Goal: Information Seeking & Learning: Learn about a topic

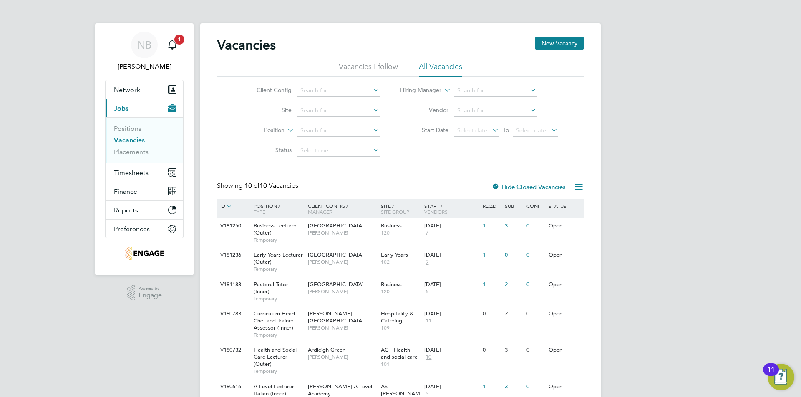
click at [352, 59] on div "Vacancies New Vacancy" at bounding box center [400, 49] width 367 height 25
click at [353, 65] on li "Vacancies I follow" at bounding box center [368, 69] width 59 height 15
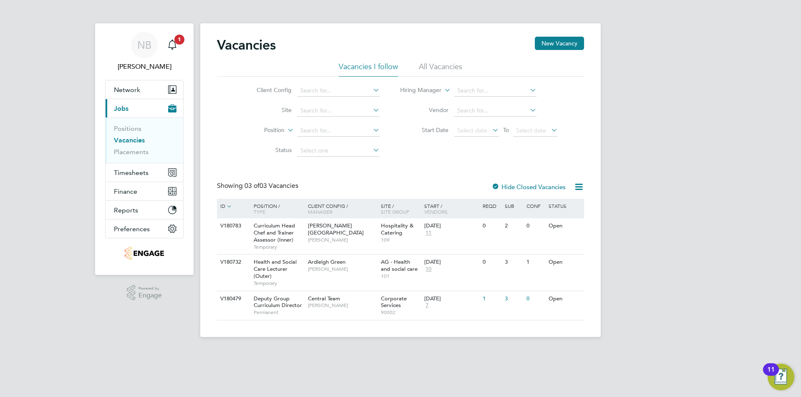
click at [443, 64] on li "All Vacancies" at bounding box center [440, 69] width 43 height 15
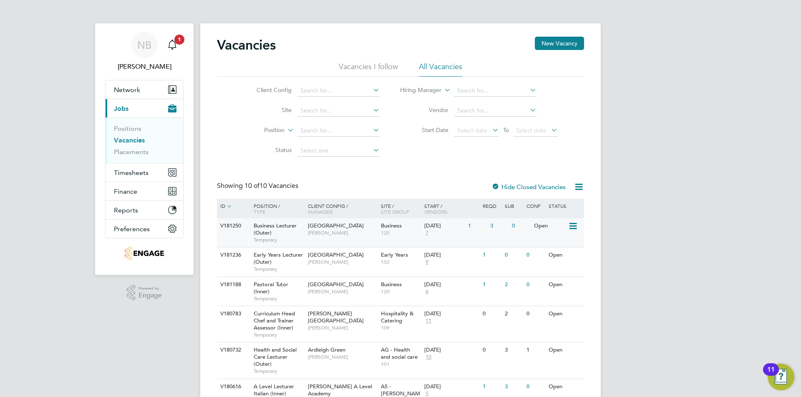
click at [303, 226] on div "Business Lecturer (Outer) Temporary" at bounding box center [276, 233] width 58 height 29
click at [352, 71] on li "Vacancies I follow" at bounding box center [368, 69] width 59 height 15
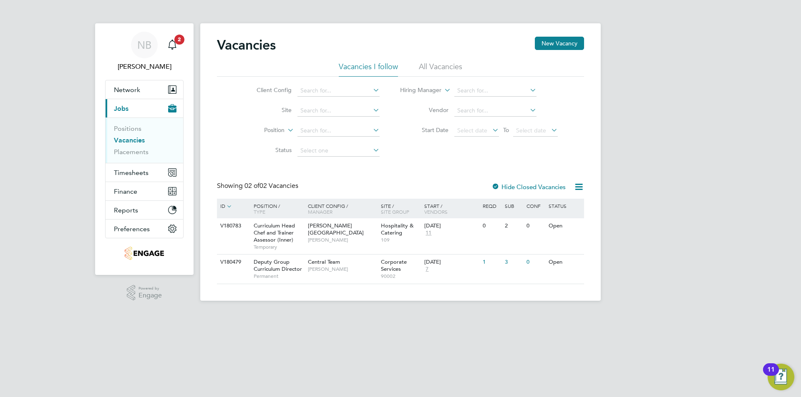
click at [432, 63] on li "All Vacancies" at bounding box center [440, 69] width 43 height 15
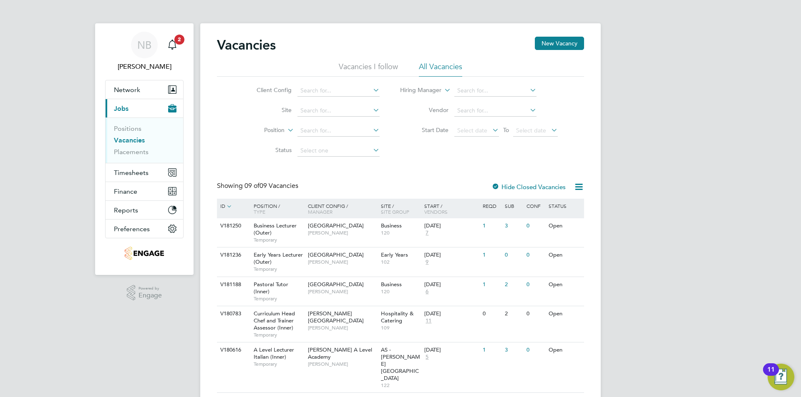
scroll to position [42, 0]
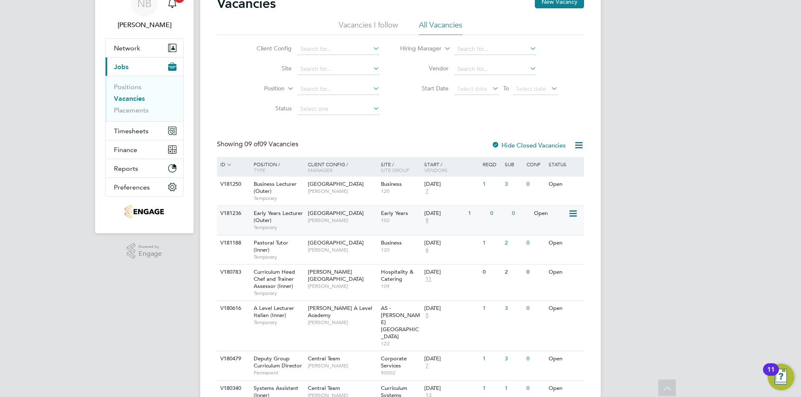
click at [361, 220] on span "Carolina Cadete Borges" at bounding box center [342, 220] width 69 height 7
click at [300, 220] on div "Early Years Lecturer (Outer) Temporary" at bounding box center [276, 220] width 58 height 29
click at [450, 191] on div "29 Sep 2025 7" at bounding box center [444, 188] width 44 height 23
click at [404, 194] on span "120" at bounding box center [401, 191] width 40 height 7
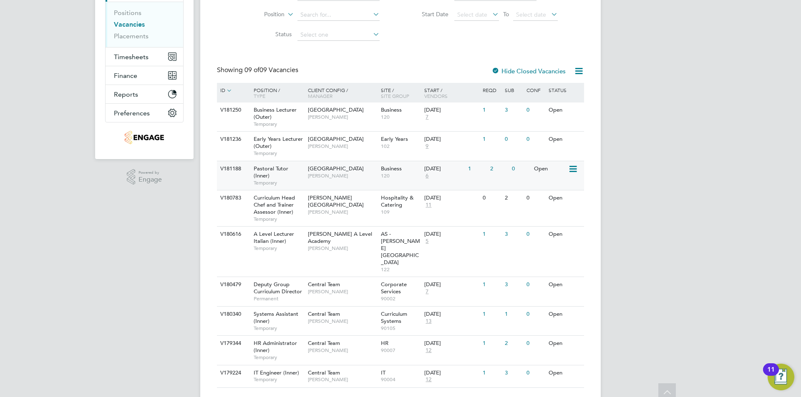
scroll to position [0, 0]
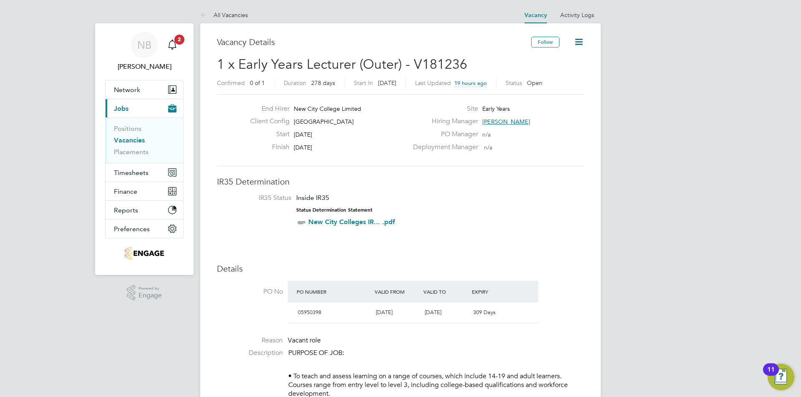
click at [352, 123] on span "[GEOGRAPHIC_DATA]" at bounding box center [324, 122] width 60 height 8
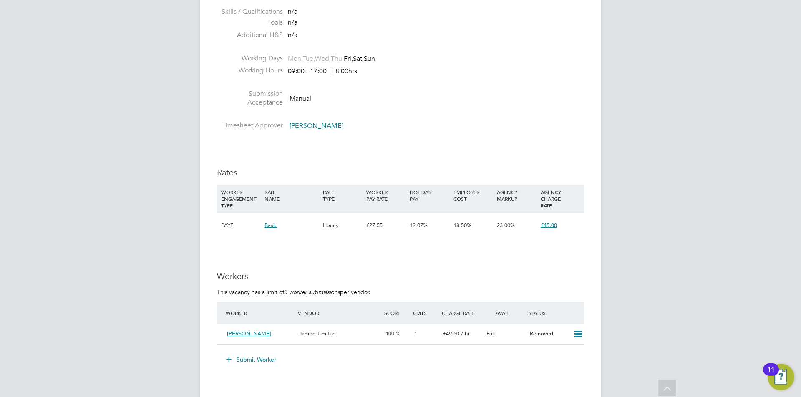
scroll to position [1084, 0]
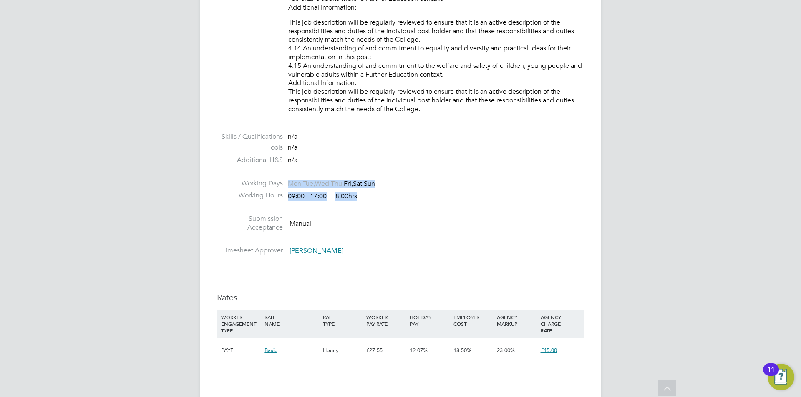
drag, startPoint x: 368, startPoint y: 199, endPoint x: 219, endPoint y: 187, distance: 149.8
copy ul "Mon, Tue, Wed, Thu, Fri, Sat, Sun Working Hours 09:00 - 17:00 8.00hrs"
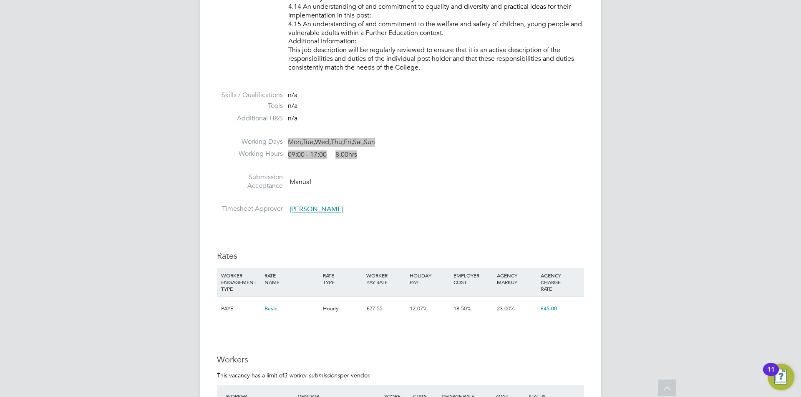
scroll to position [959, 0]
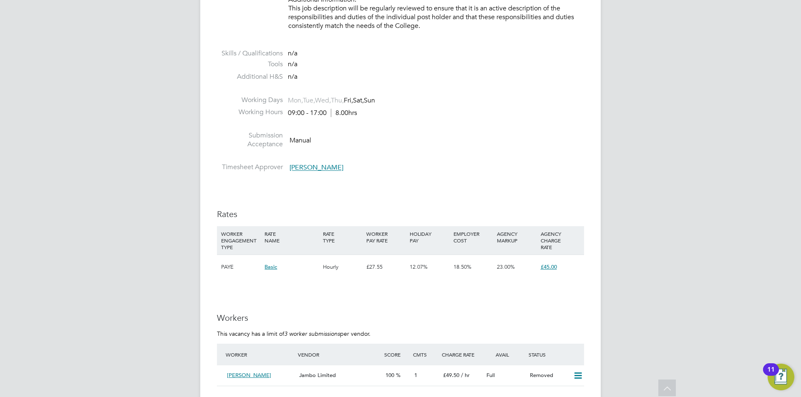
scroll to position [1209, 0]
